Goal: Transaction & Acquisition: Purchase product/service

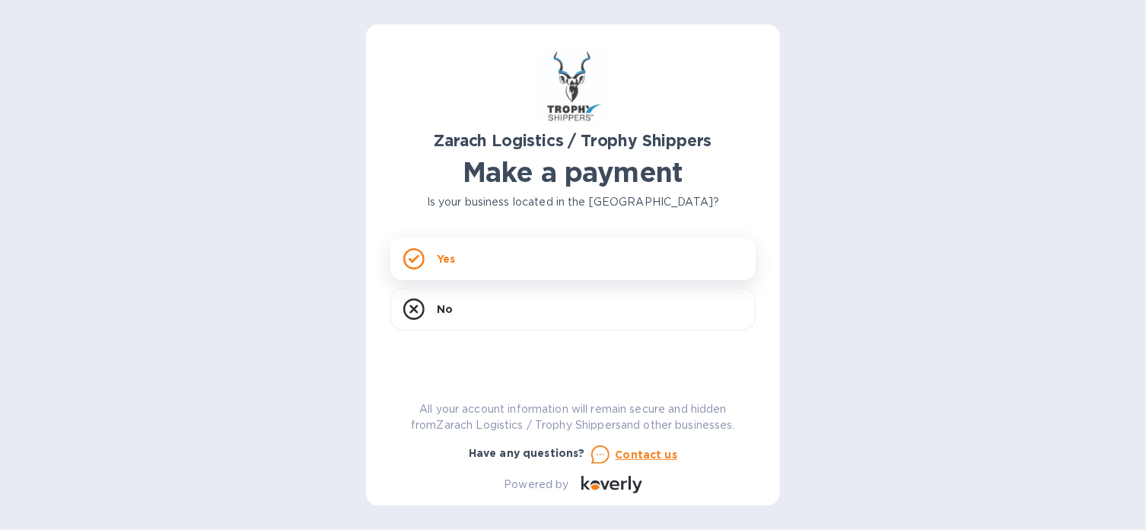
click at [567, 252] on div "Yes" at bounding box center [572, 258] width 365 height 43
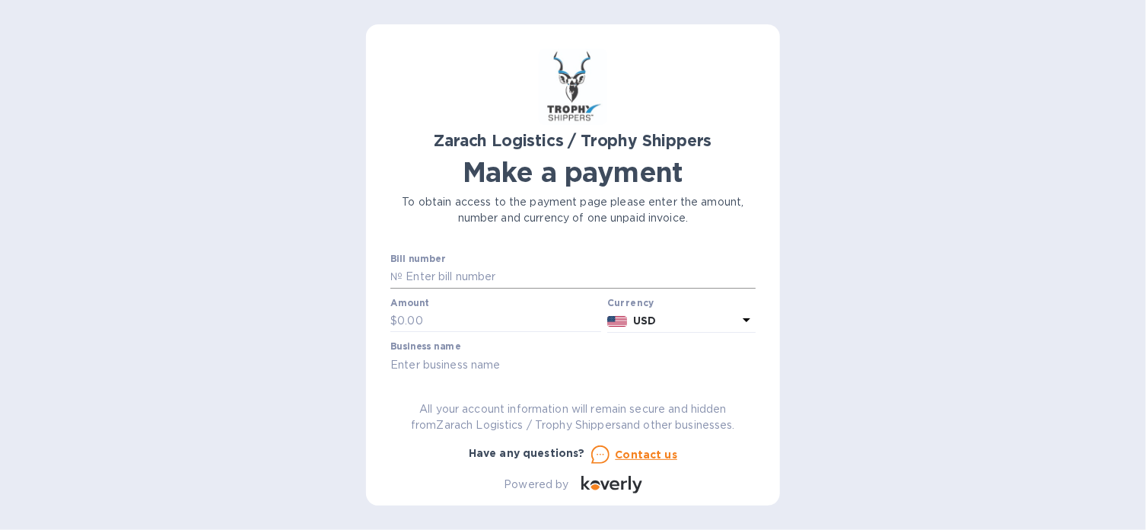
click at [498, 285] on input "text" at bounding box center [579, 277] width 353 height 23
paste input "B00170872"
type input "B00170872"
click at [493, 319] on input "text" at bounding box center [499, 321] width 204 height 23
type input "1,144.50"
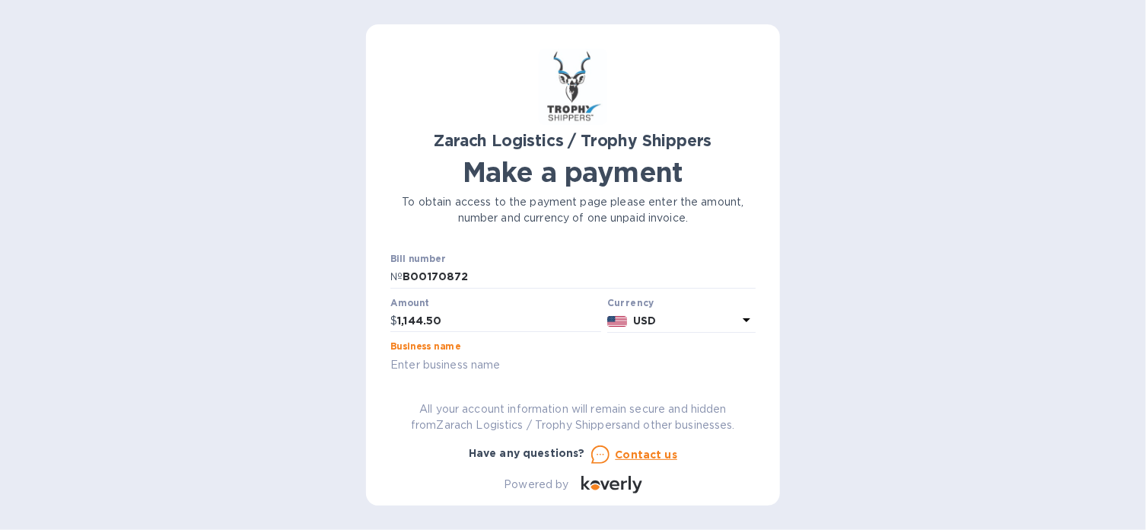
click at [481, 365] on input "text" at bounding box center [572, 364] width 365 height 23
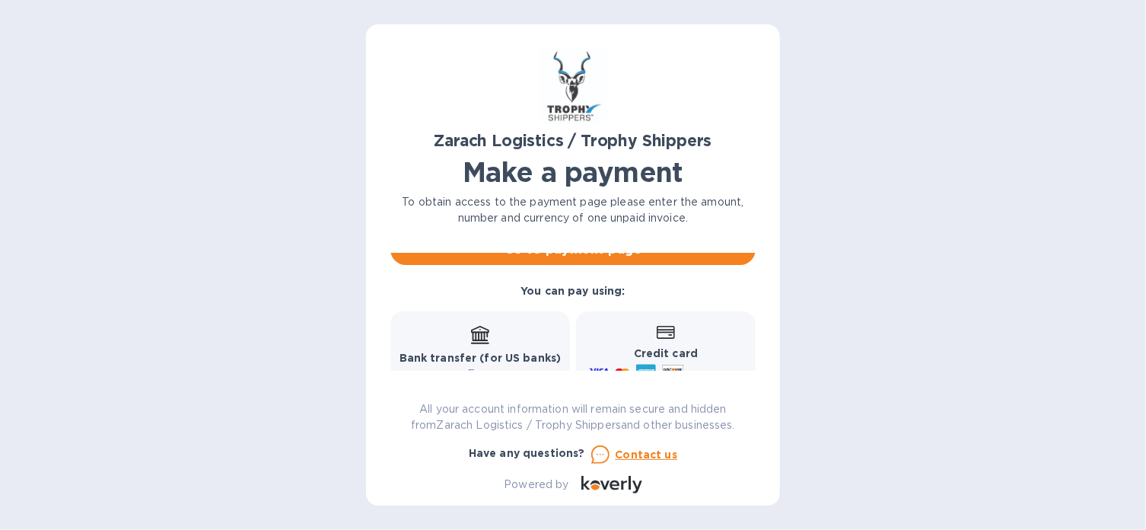
scroll to position [101, 0]
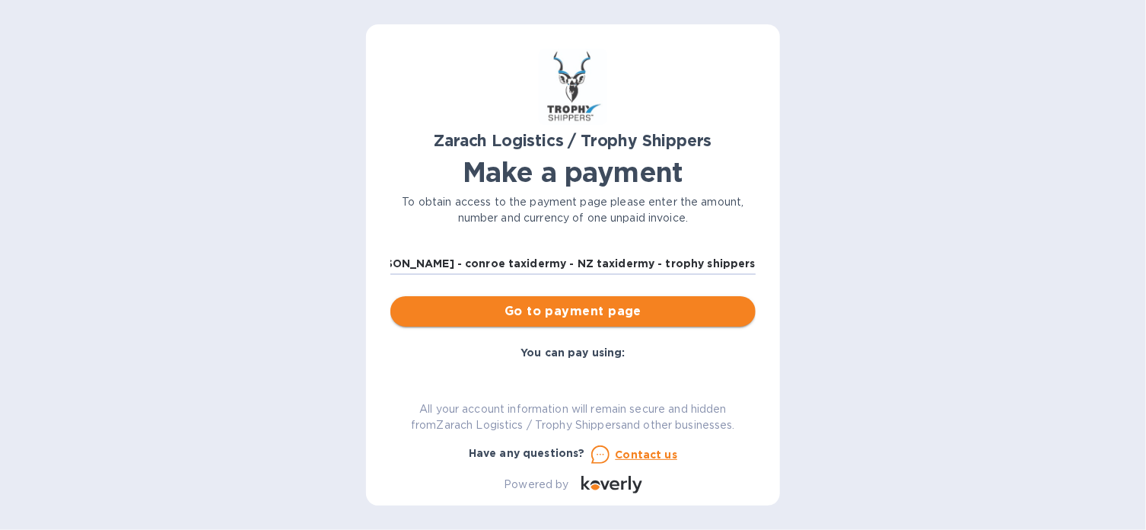
type input "[PERSON_NAME] - conroe taxidermy - NZ taxidermy - trophy shippers"
click at [633, 311] on span "Go to payment page" at bounding box center [573, 311] width 341 height 18
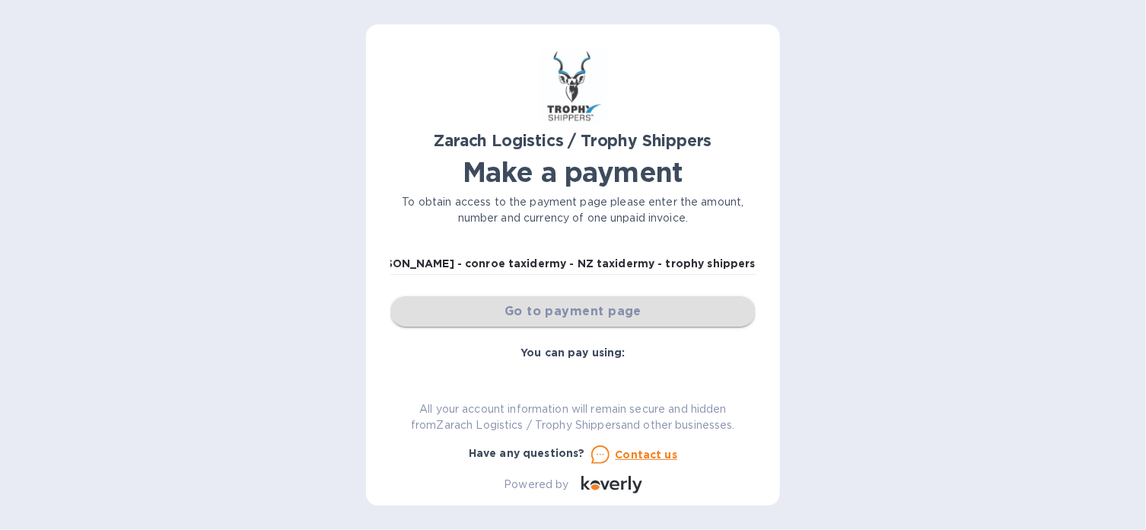
scroll to position [0, 0]
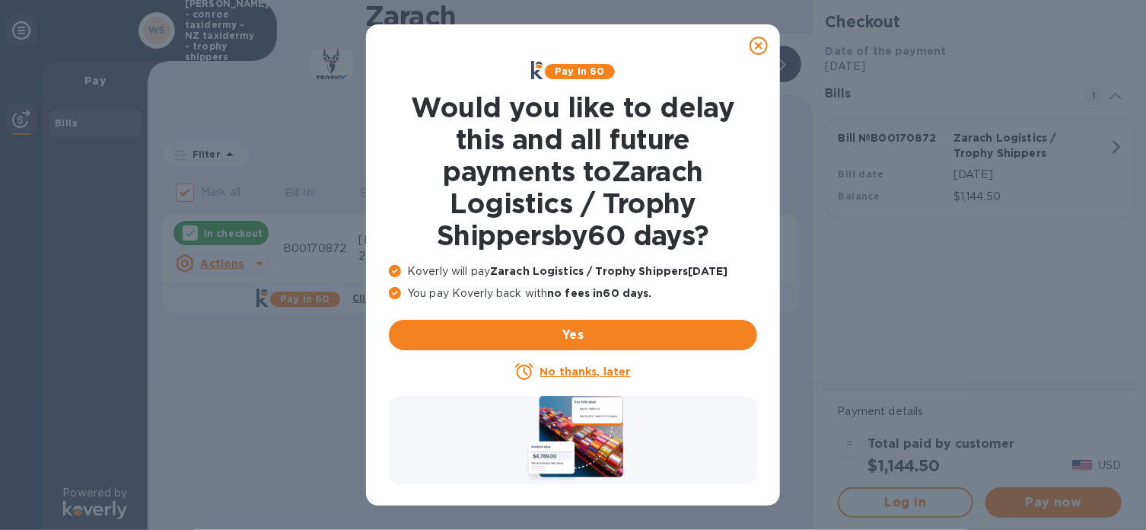
click at [592, 373] on u "No thanks, later" at bounding box center [585, 371] width 91 height 12
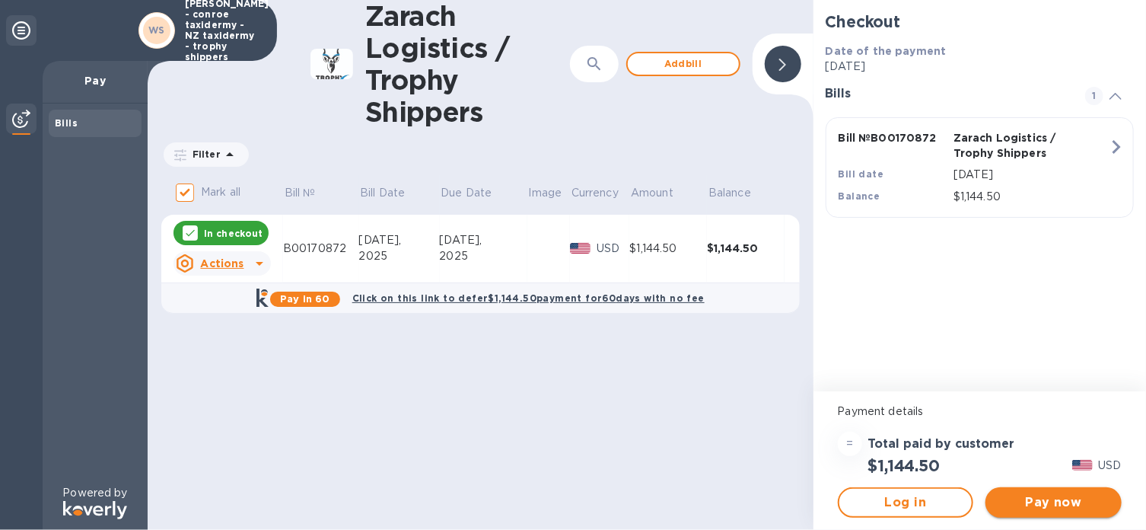
click at [1085, 500] on span "Pay now" at bounding box center [1054, 502] width 112 height 18
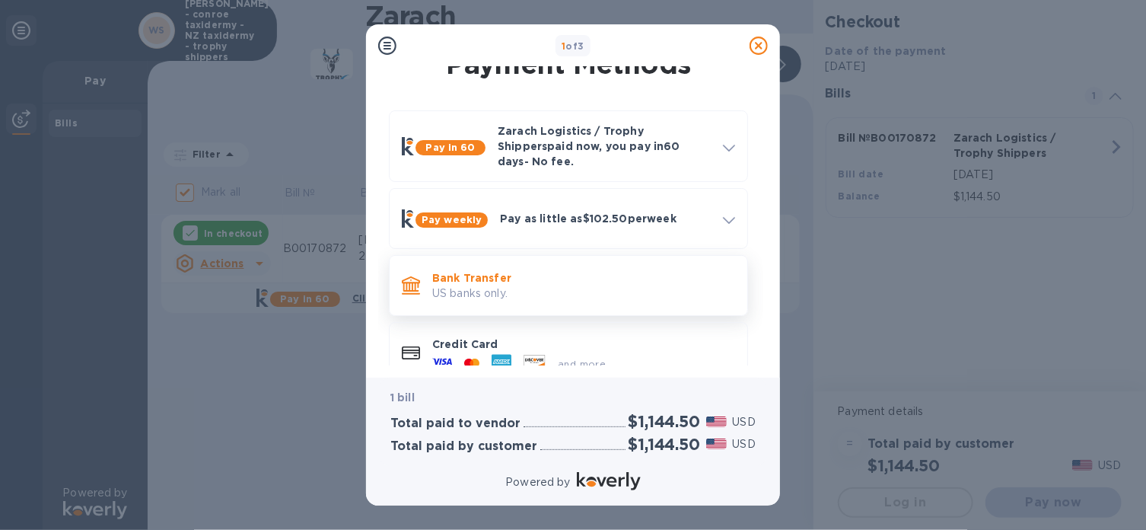
scroll to position [51, 0]
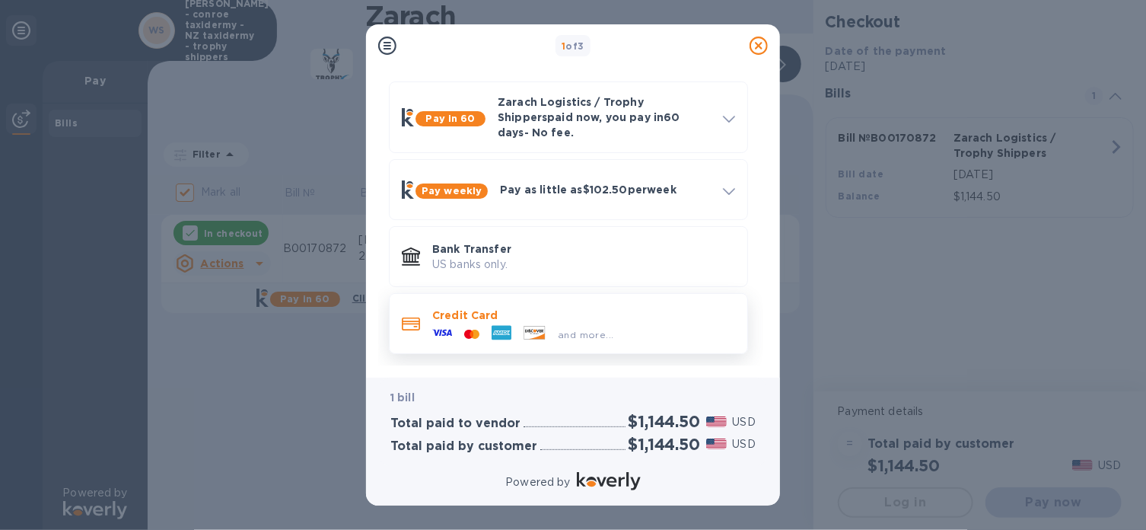
click at [533, 308] on p "Credit Card" at bounding box center [583, 315] width 303 height 15
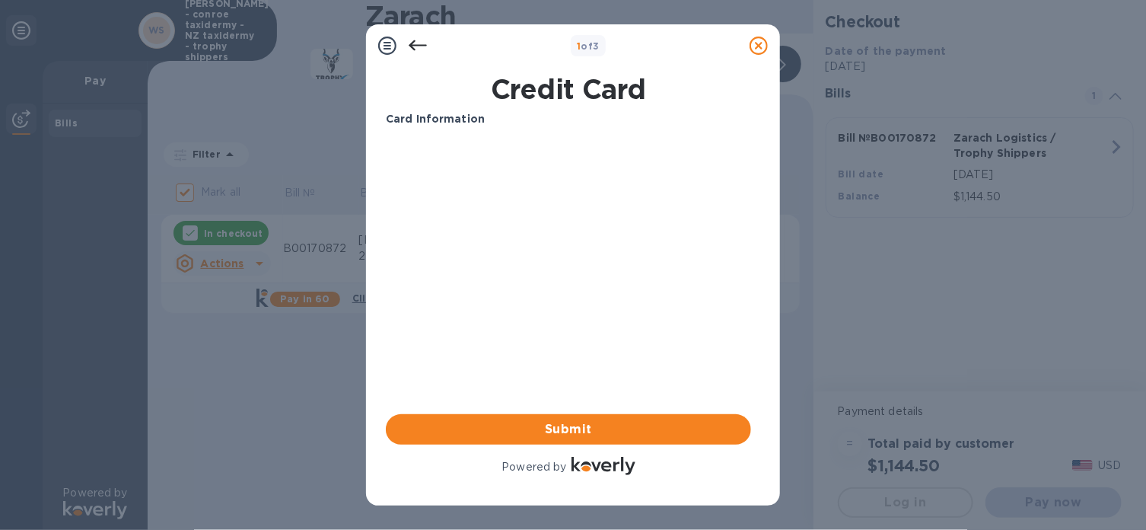
scroll to position [0, 0]
click at [417, 46] on icon at bounding box center [418, 46] width 18 height 18
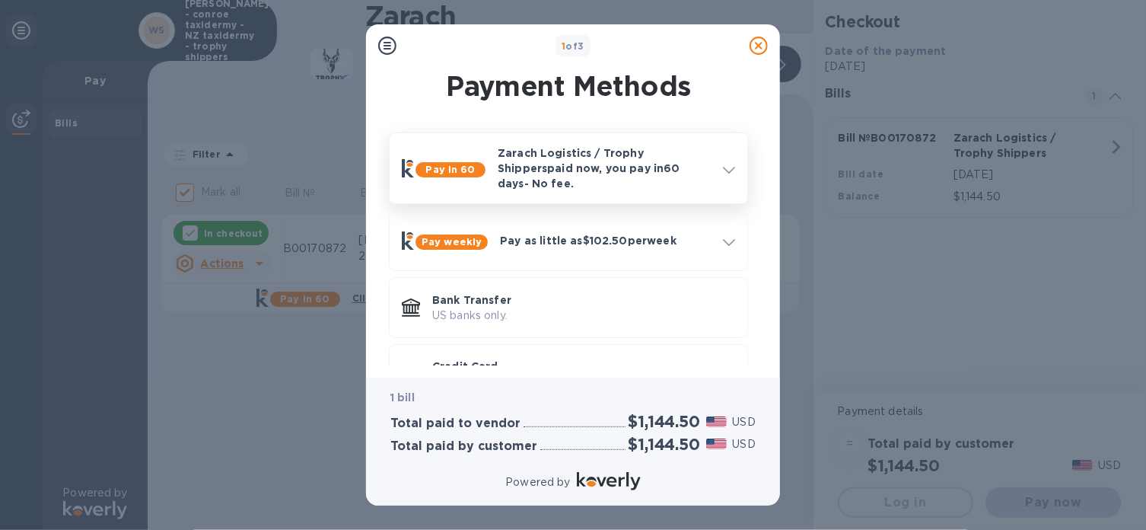
click at [658, 189] on div "Pay in 60 Zarach Logistics / Trophy Shippers paid now, you pay [DATE] - No fee." at bounding box center [568, 168] width 359 height 72
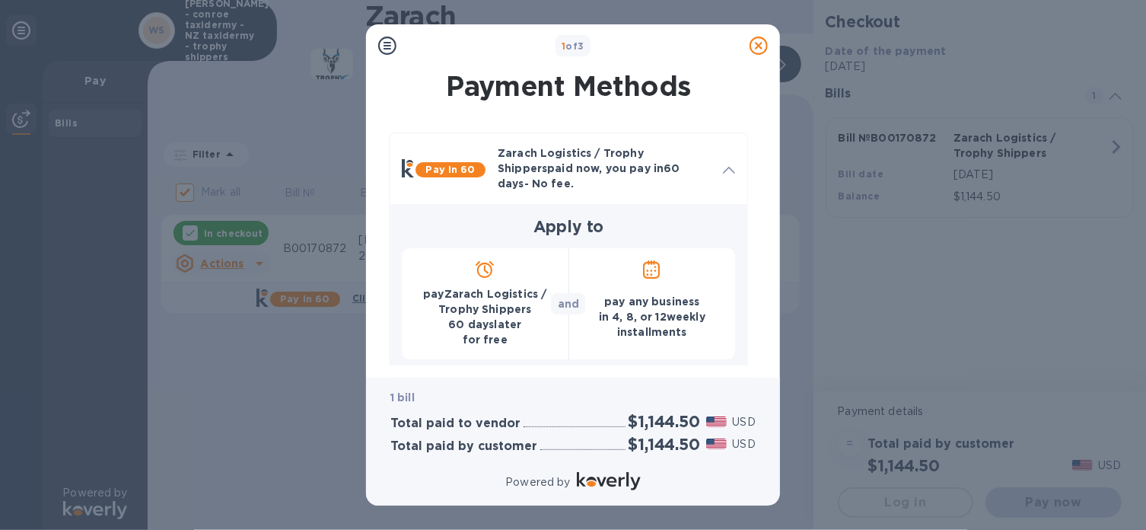
click at [387, 54] on icon at bounding box center [387, 46] width 18 height 18
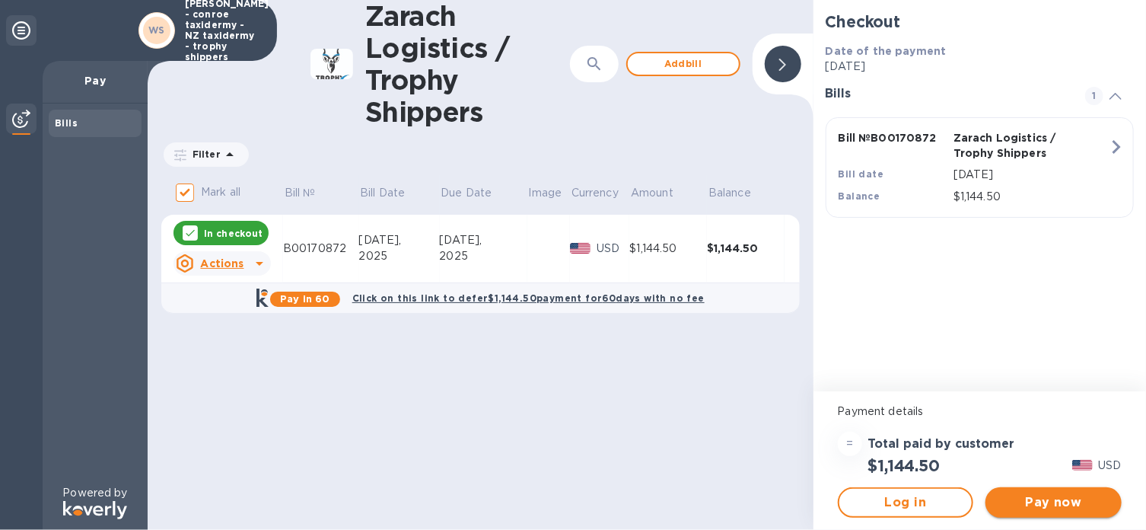
click at [1044, 502] on span "Pay now" at bounding box center [1054, 502] width 112 height 18
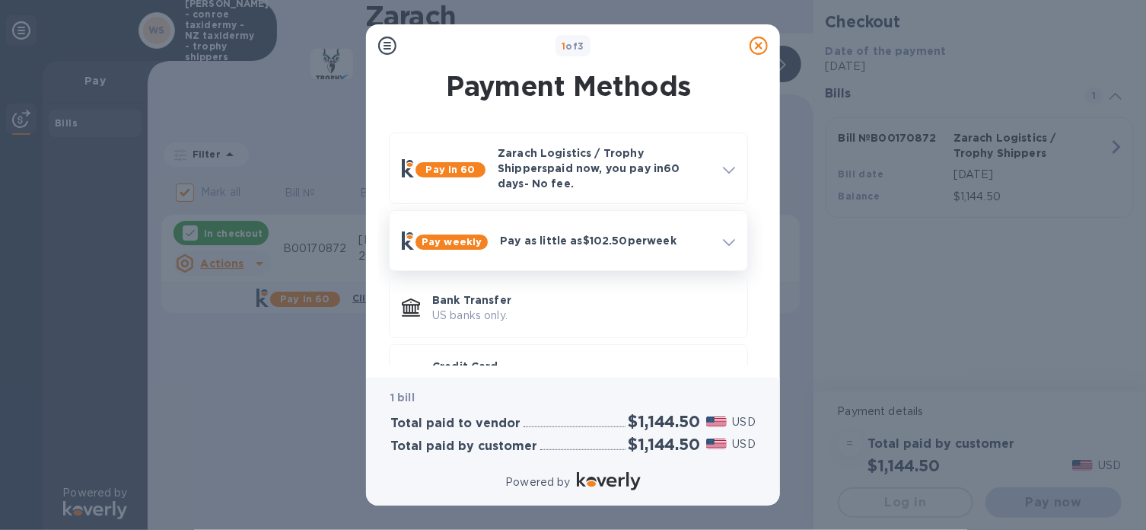
click at [614, 234] on p "Pay as little as $102.50 per week" at bounding box center [605, 240] width 211 height 15
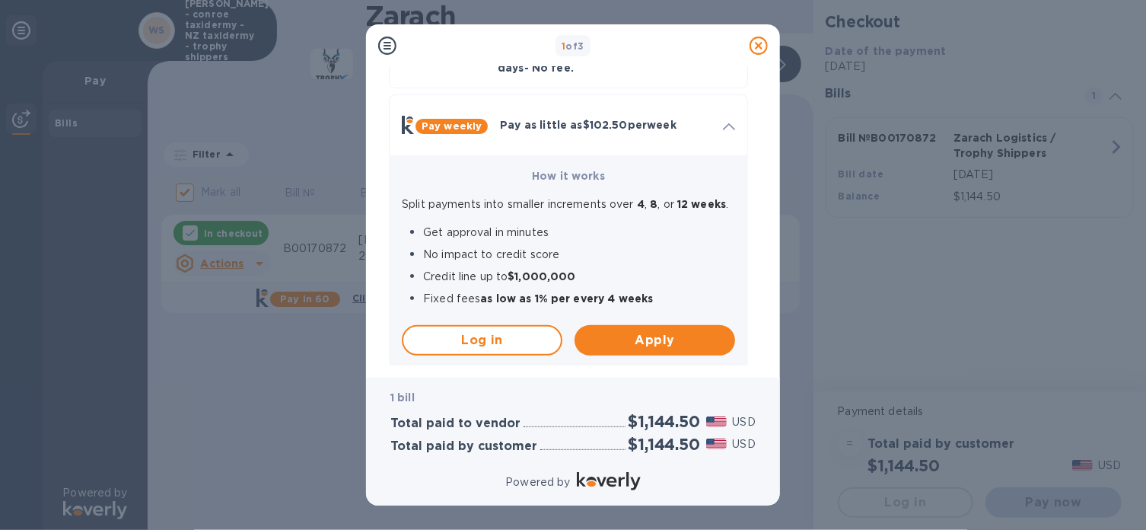
scroll to position [76, 0]
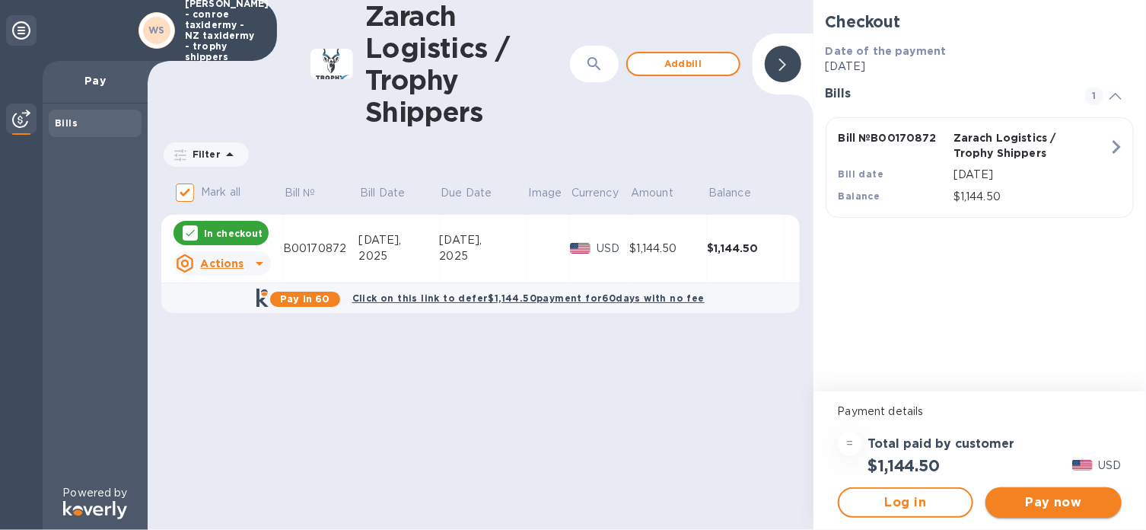
click at [1050, 505] on span "Pay now" at bounding box center [1054, 502] width 112 height 18
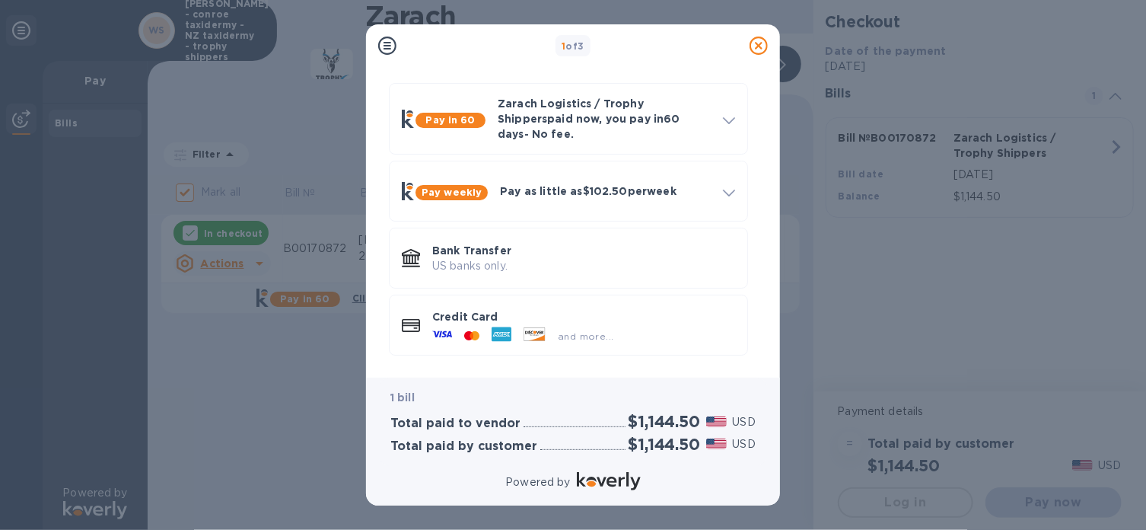
scroll to position [51, 0]
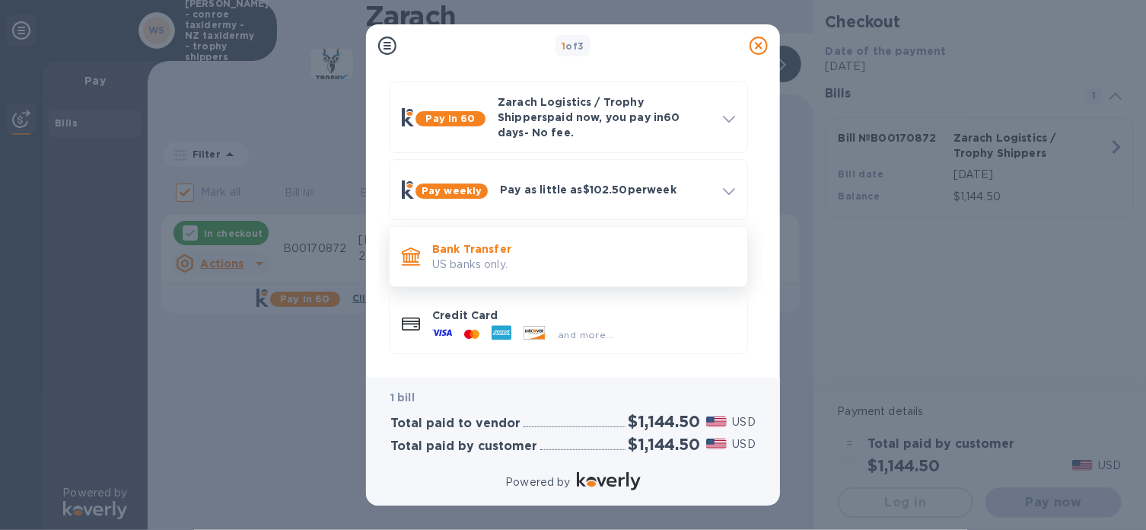
click at [697, 257] on p "US banks only." at bounding box center [583, 265] width 303 height 16
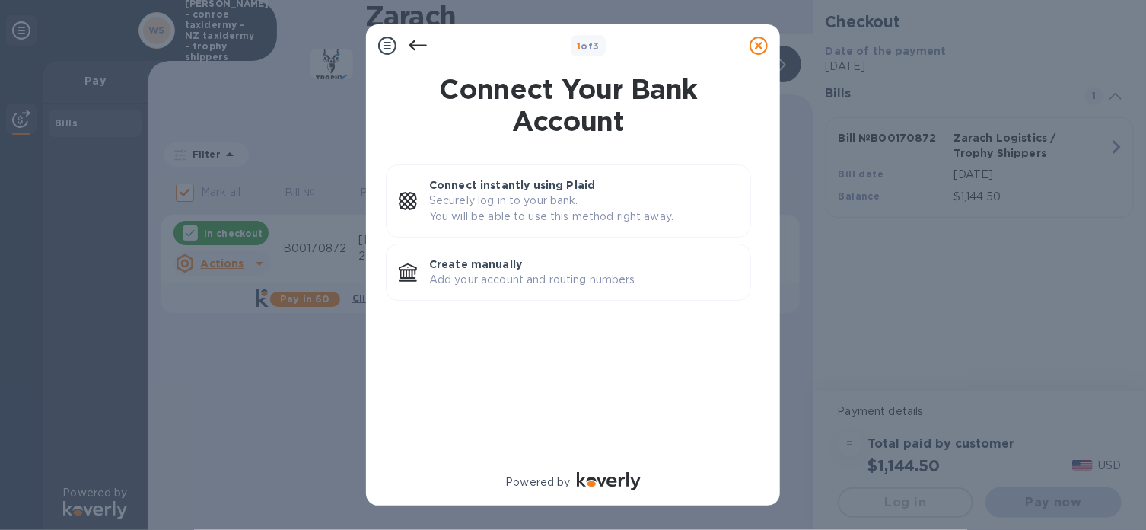
scroll to position [0, 0]
click at [419, 51] on icon at bounding box center [418, 46] width 18 height 18
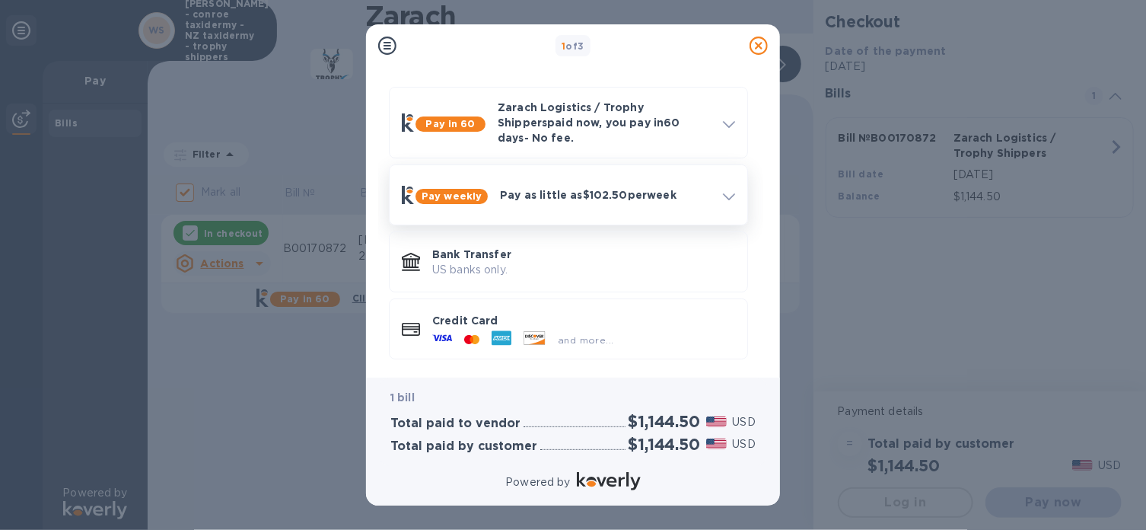
scroll to position [51, 0]
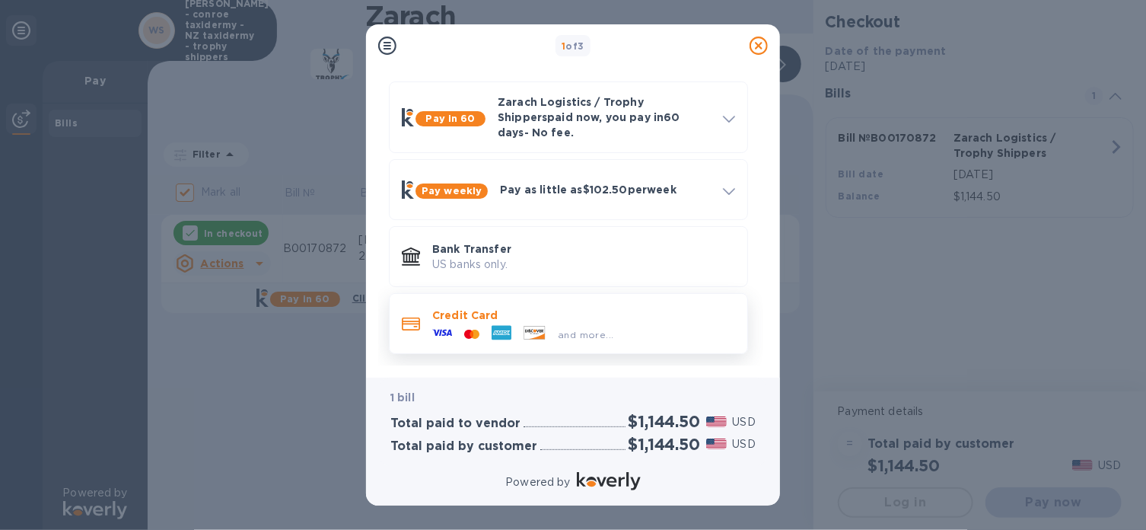
click at [627, 323] on div "and more..." at bounding box center [583, 331] width 303 height 17
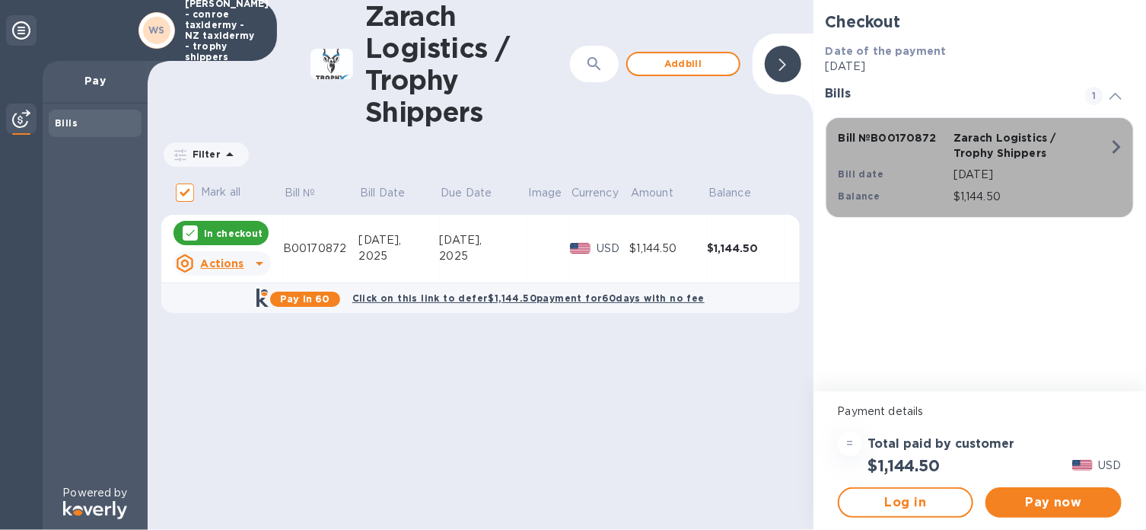
click at [946, 196] on div "Balance" at bounding box center [893, 197] width 115 height 22
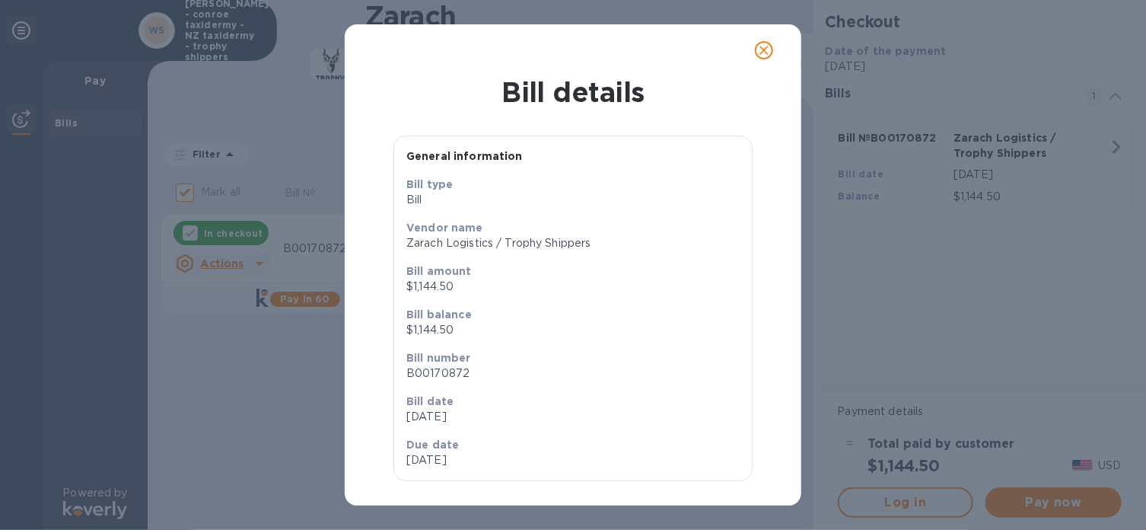
scroll to position [11, 0]
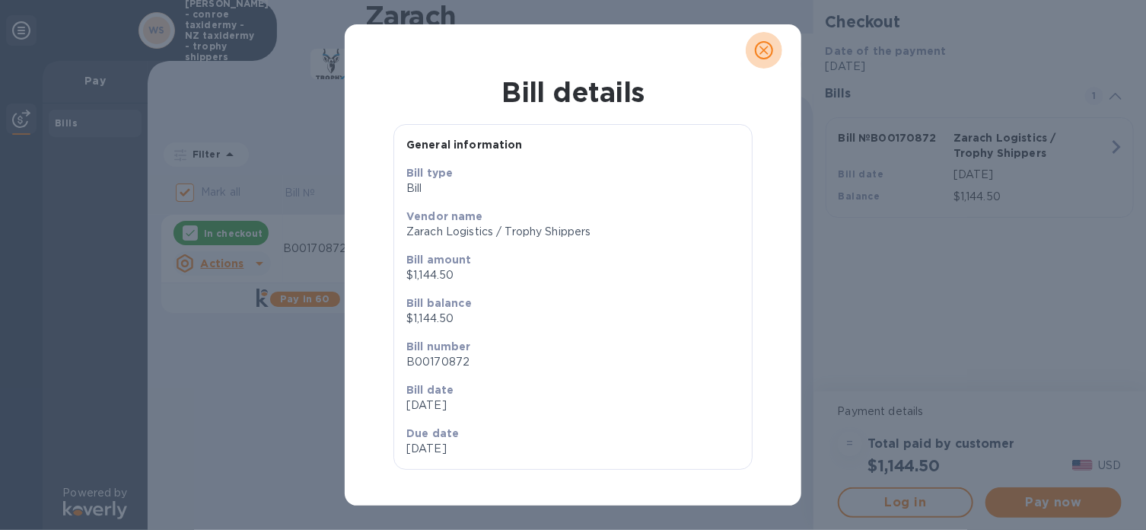
click at [764, 46] on icon "close" at bounding box center [764, 50] width 15 height 15
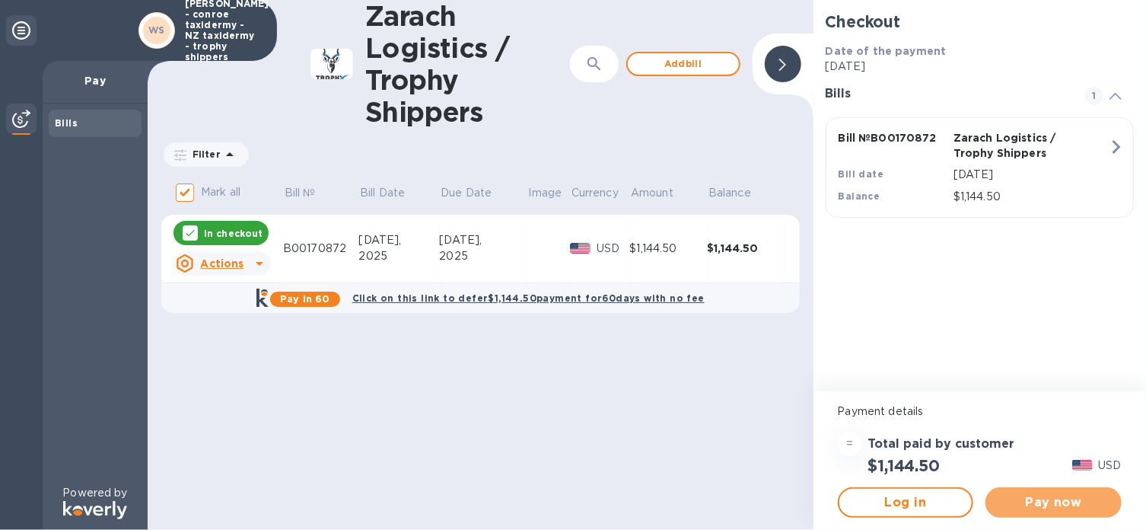
drag, startPoint x: 1096, startPoint y: 499, endPoint x: 1111, endPoint y: 483, distance: 21.5
click at [1097, 496] on span "Pay now" at bounding box center [1054, 502] width 112 height 18
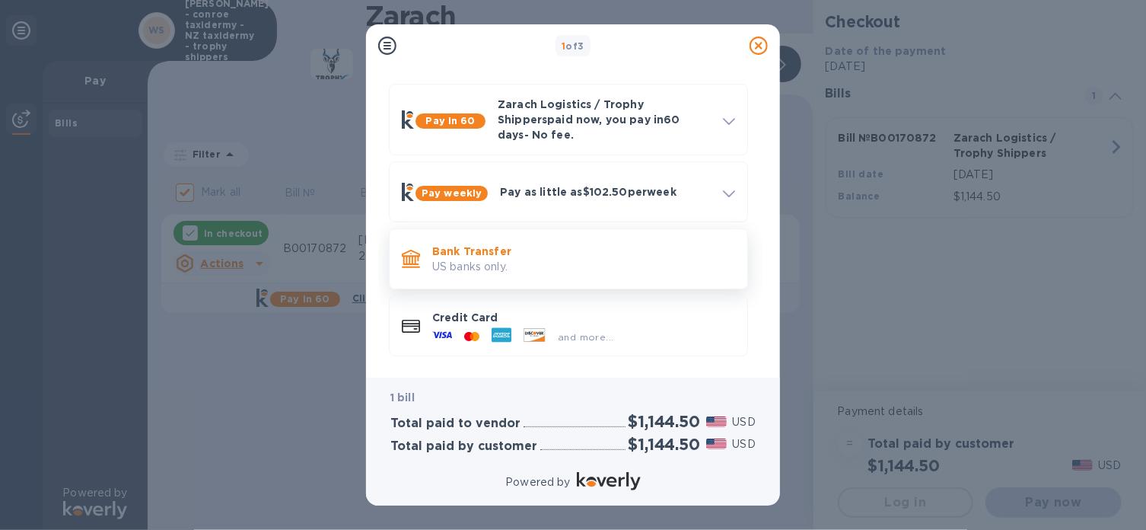
scroll to position [51, 0]
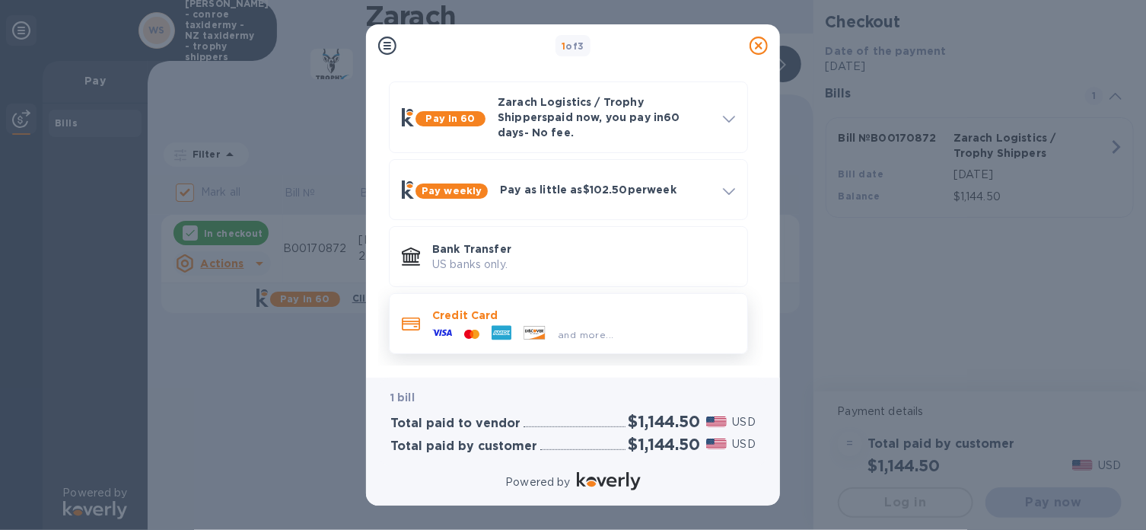
click at [553, 323] on div "and more..." at bounding box center [522, 334] width 193 height 23
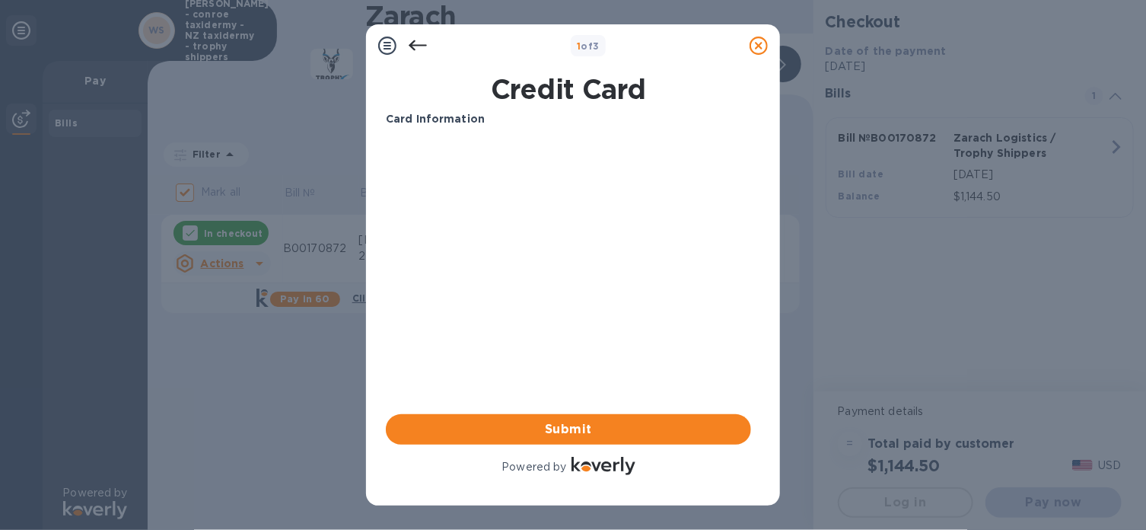
scroll to position [0, 0]
click at [407, 40] on div at bounding box center [418, 45] width 30 height 30
drag, startPoint x: 418, startPoint y: 44, endPoint x: 420, endPoint y: 61, distance: 16.9
click at [417, 42] on icon at bounding box center [418, 46] width 18 height 18
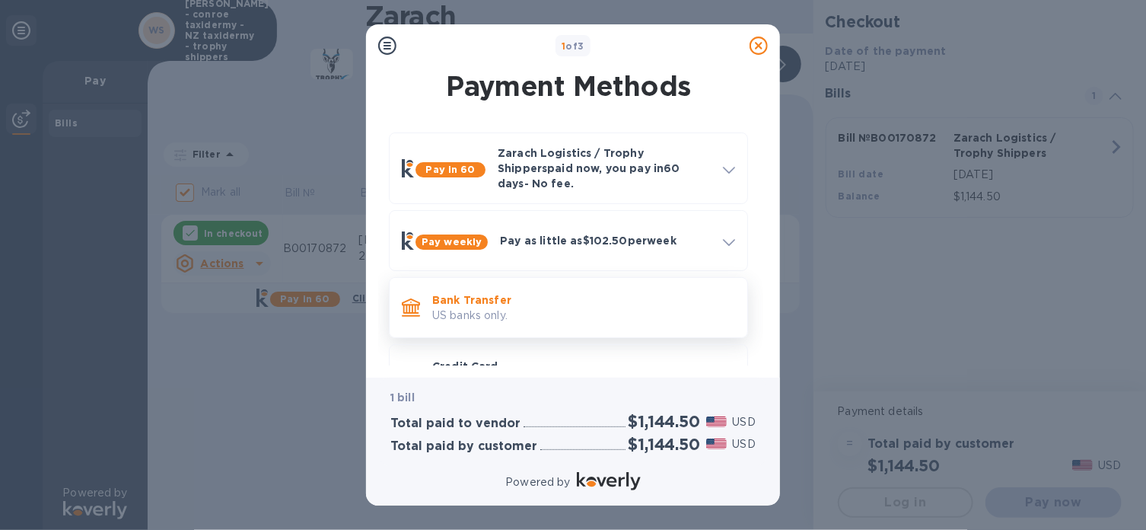
scroll to position [51, 0]
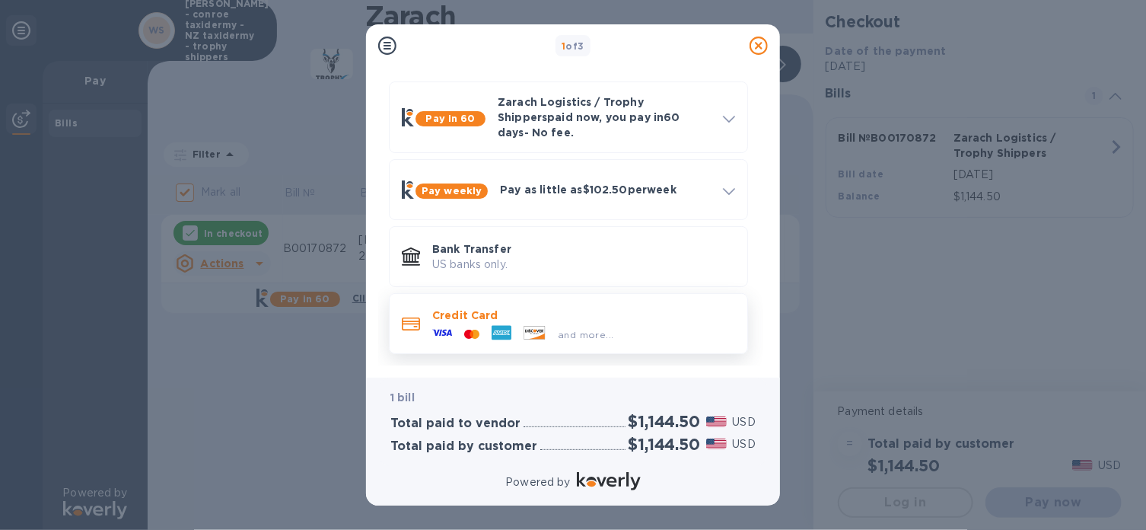
click at [519, 308] on p "Credit Card" at bounding box center [583, 315] width 303 height 15
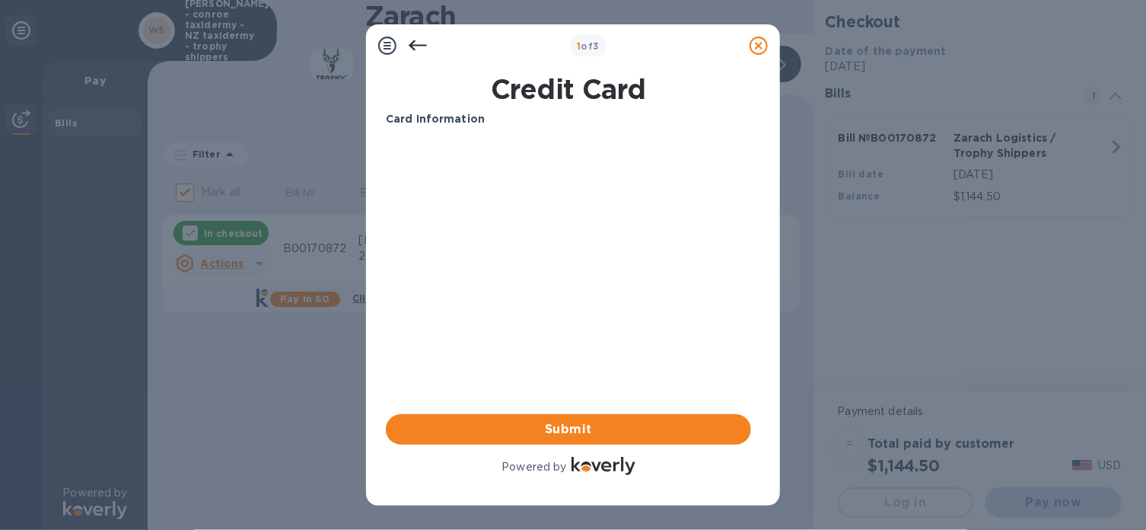
scroll to position [0, 0]
click at [417, 44] on icon at bounding box center [418, 46] width 18 height 18
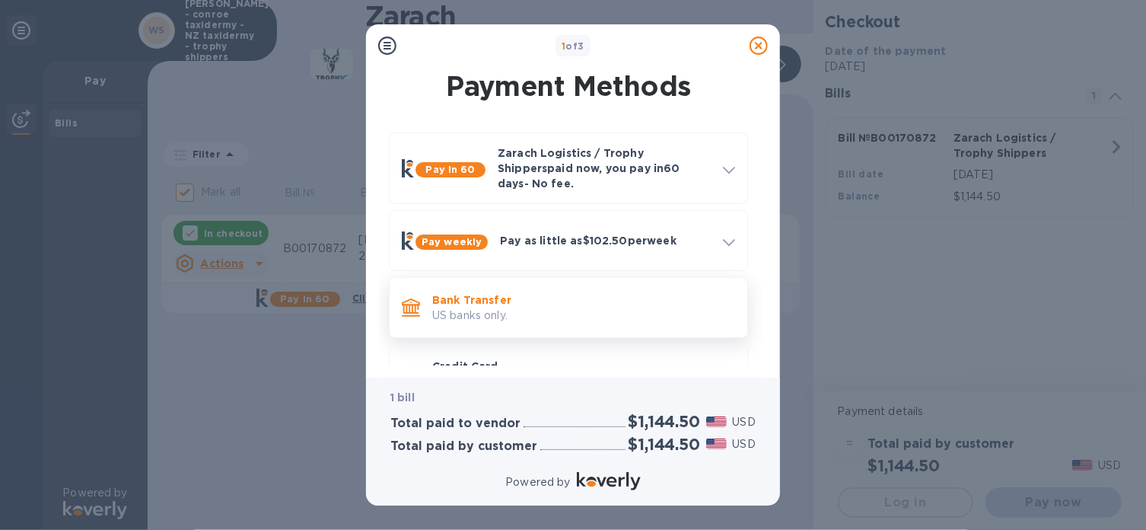
click at [528, 311] on p "US banks only." at bounding box center [583, 316] width 303 height 16
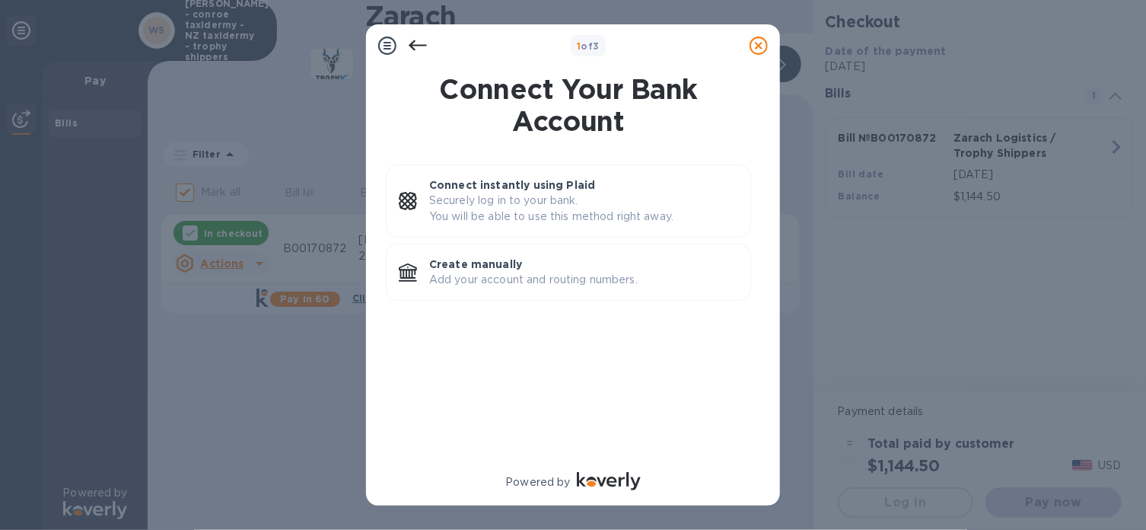
click at [410, 41] on icon at bounding box center [418, 46] width 18 height 18
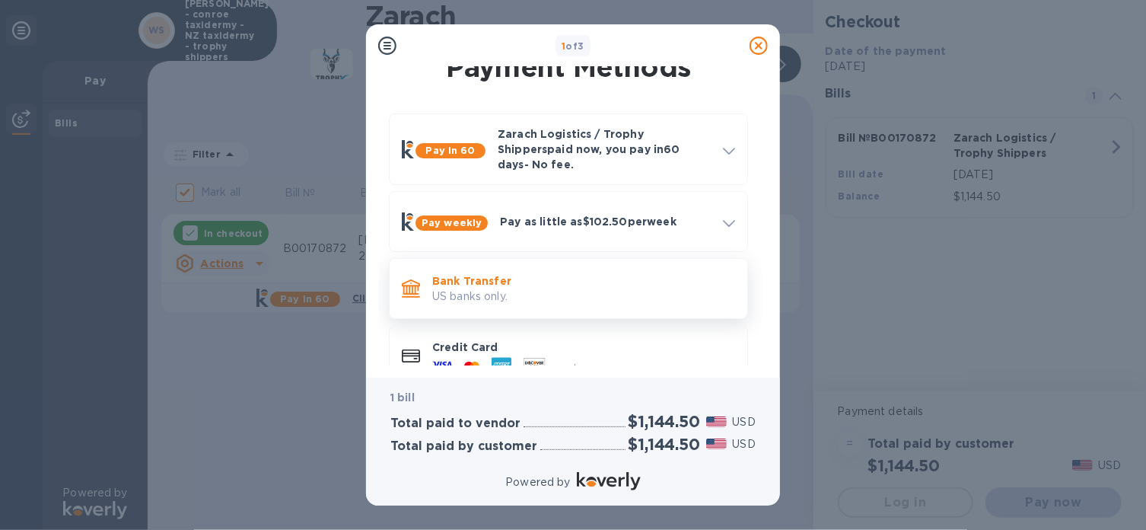
scroll to position [51, 0]
